Goal: Task Accomplishment & Management: Manage account settings

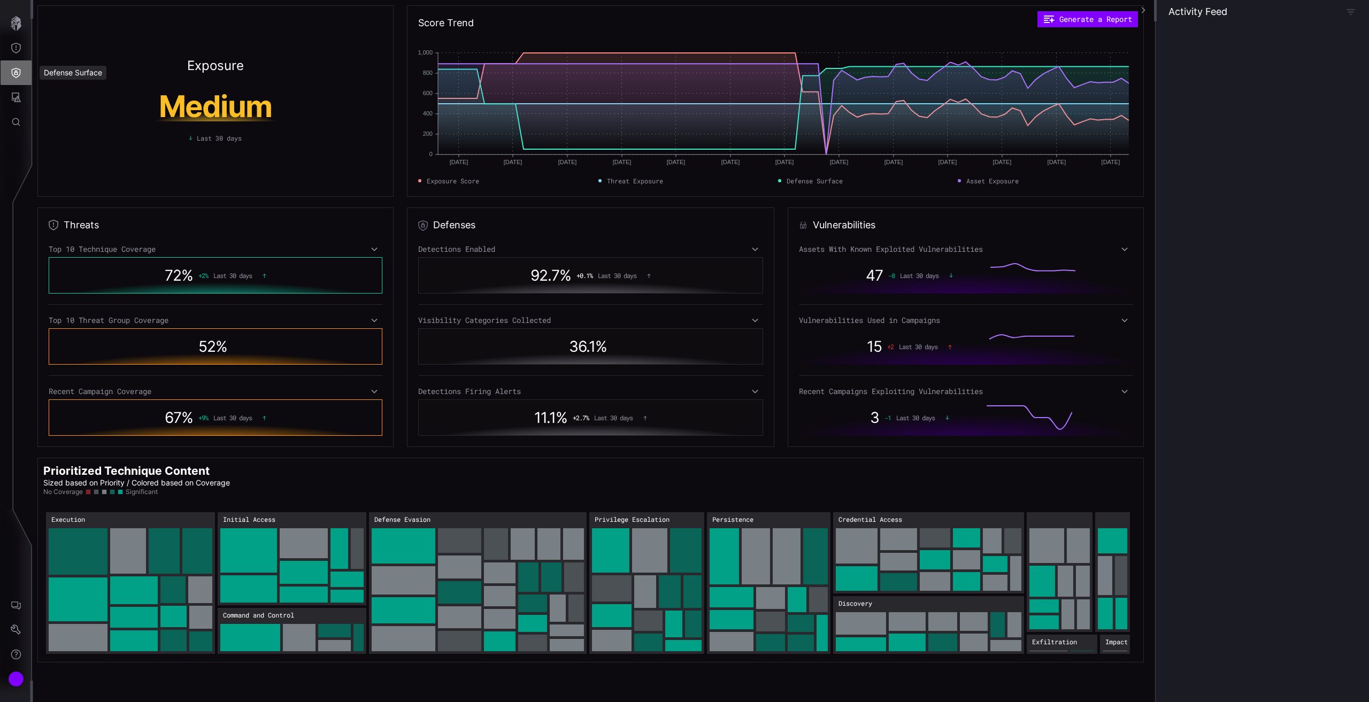
click at [13, 73] on icon "Defense Surface" at bounding box center [16, 72] width 11 height 11
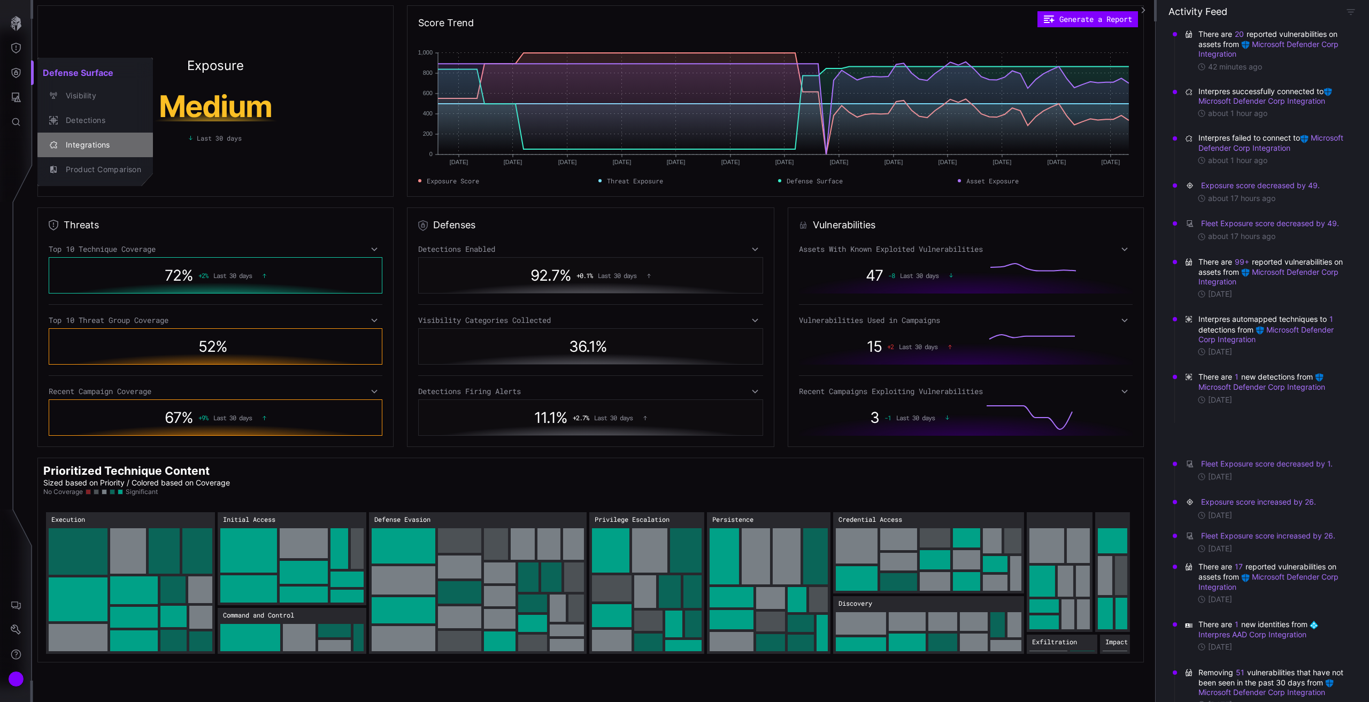
click at [68, 147] on div "Integrations" at bounding box center [100, 145] width 81 height 13
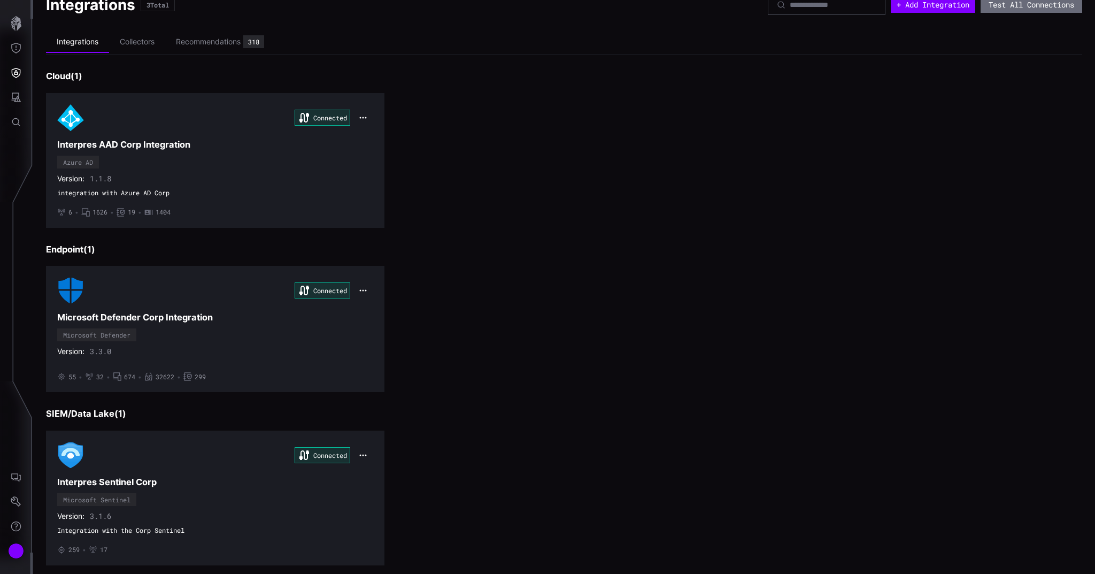
scroll to position [39, 0]
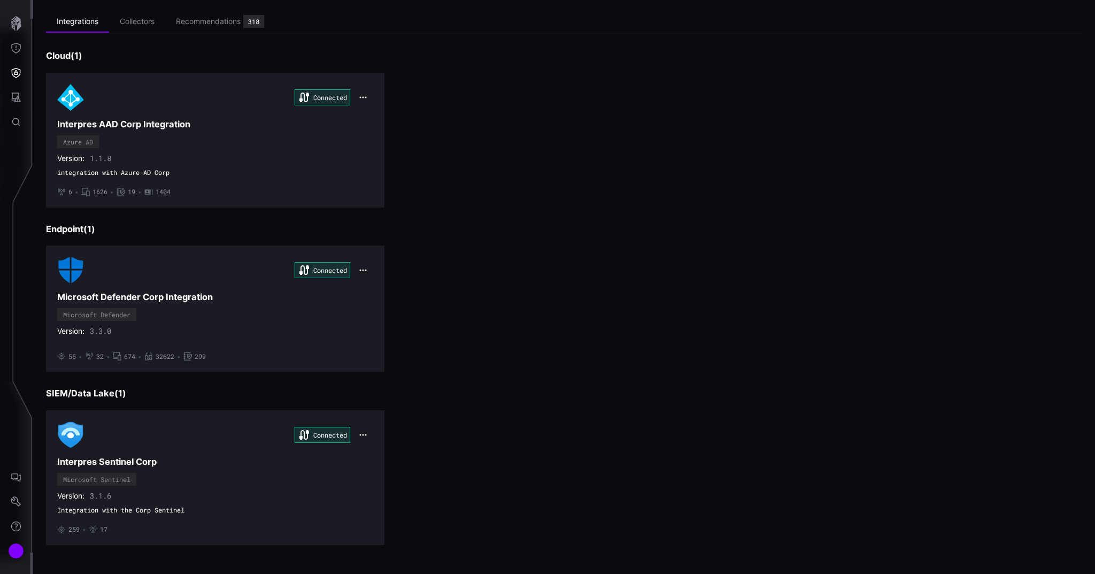
click at [557, 193] on div "Connected Interpres AAD Corp Integration Azure AD Version: 1.1.8 integration wi…" at bounding box center [564, 140] width 1036 height 135
click at [20, 504] on icon "Settings" at bounding box center [16, 501] width 10 height 10
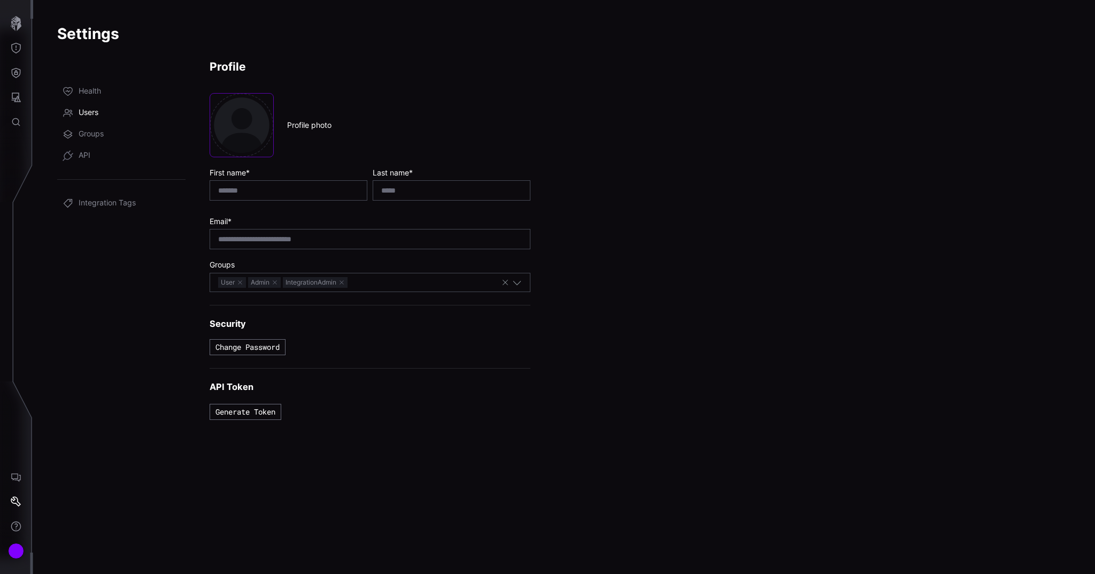
click at [102, 117] on link "Users" at bounding box center [121, 112] width 128 height 21
